Goal: Transaction & Acquisition: Book appointment/travel/reservation

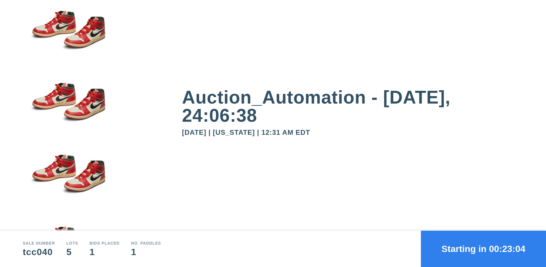
click at [483, 249] on button "Starting in 00:23:04" at bounding box center [483, 249] width 125 height 36
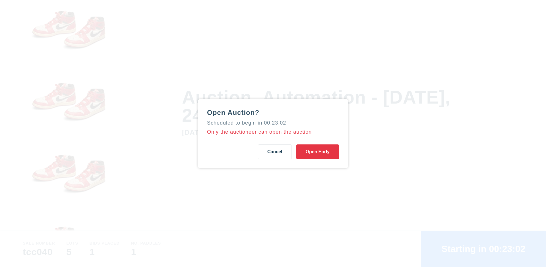
click at [317, 152] on button "Open Early" at bounding box center [317, 152] width 43 height 15
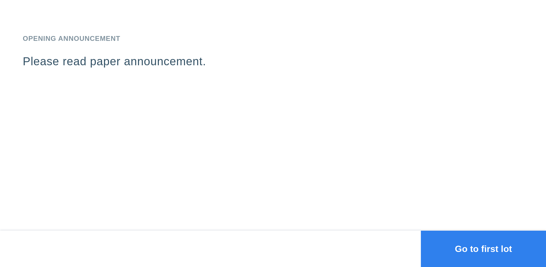
click at [483, 249] on button "Go to first lot" at bounding box center [483, 249] width 125 height 36
